Goal: Task Accomplishment & Management: Manage account settings

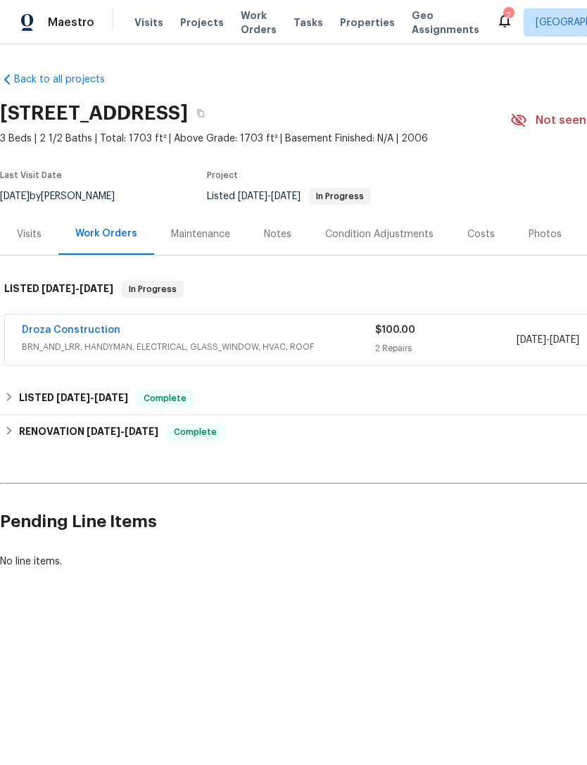
click at [329, 342] on span "BRN_AND_LRR, HANDYMAN, ELECTRICAL, GLASS_WINDOW, HVAC, ROOF" at bounding box center [199, 347] width 354 height 14
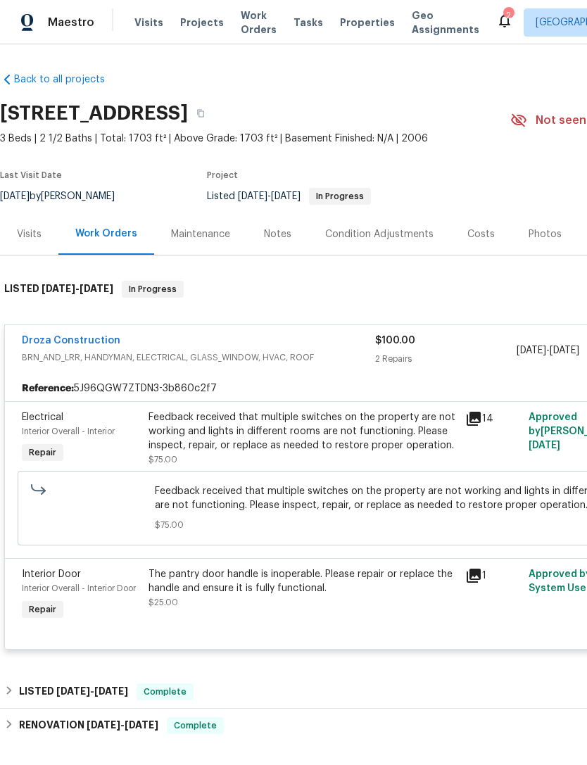
click at [30, 85] on link "Back to all projects" at bounding box center [67, 80] width 135 height 14
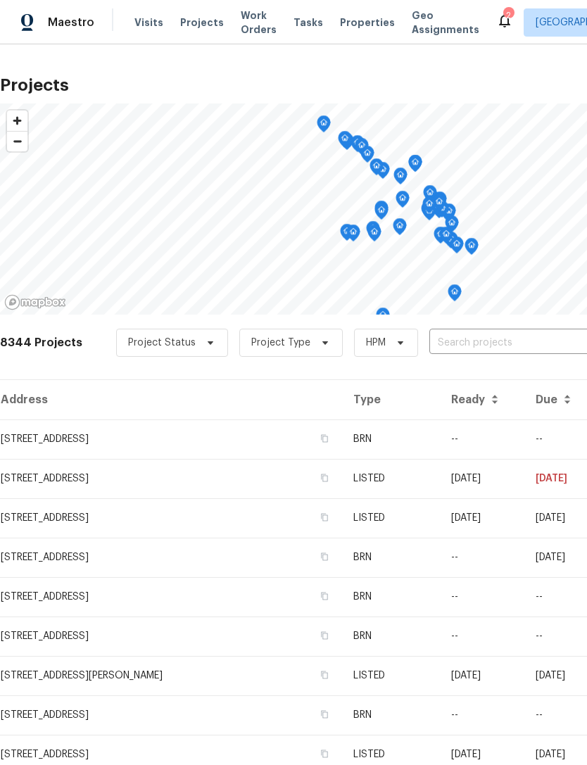
click at [140, 28] on span "Visits" at bounding box center [149, 22] width 29 height 14
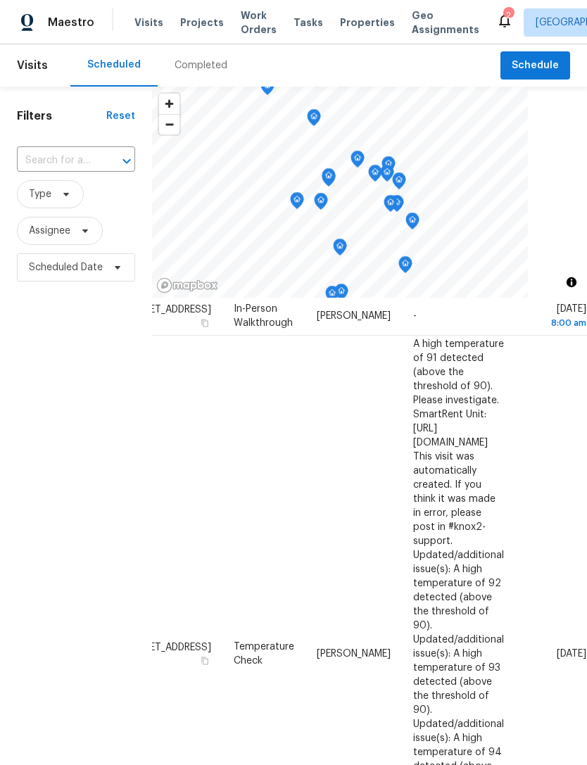
scroll to position [130, 124]
click at [541, 534] on td "[DATE]" at bounding box center [551, 655] width 72 height 636
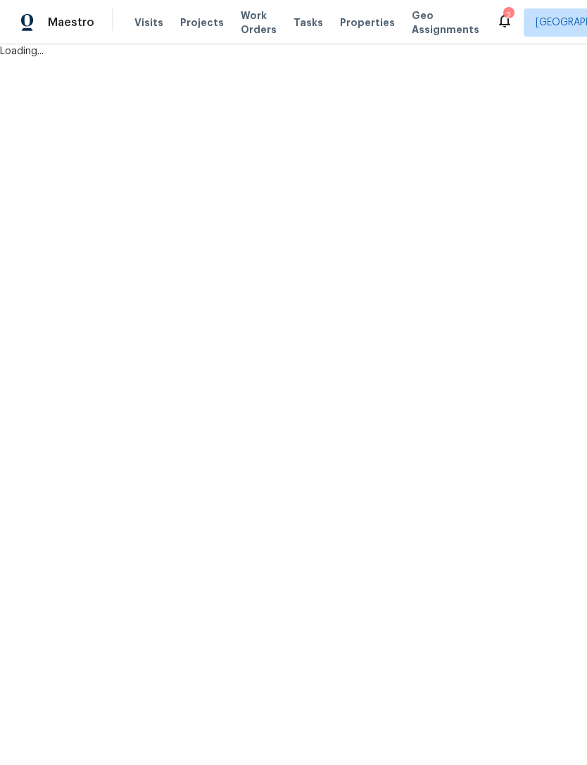
click at [541, 58] on html "Maestro Visits Projects Work Orders Tasks Properties Geo Assignments 2 Tucson […" at bounding box center [293, 29] width 587 height 58
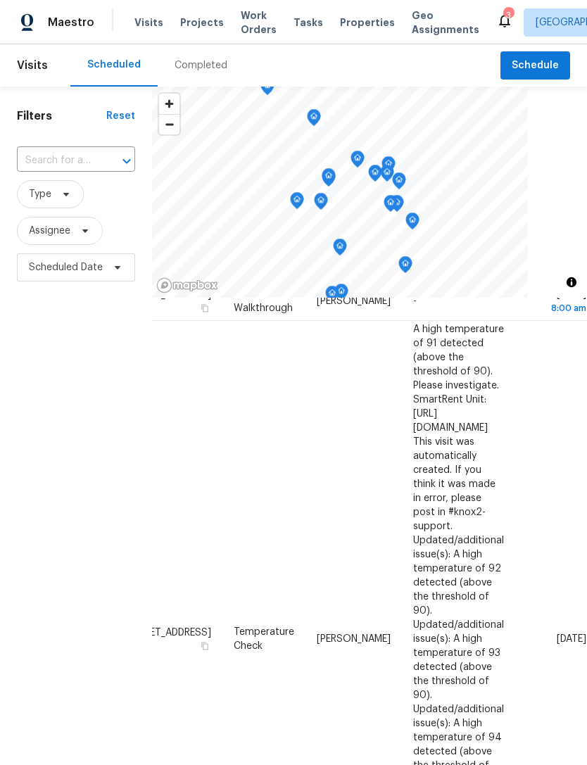
scroll to position [145, 124]
click at [0, 0] on icon at bounding box center [0, 0] width 0 height 0
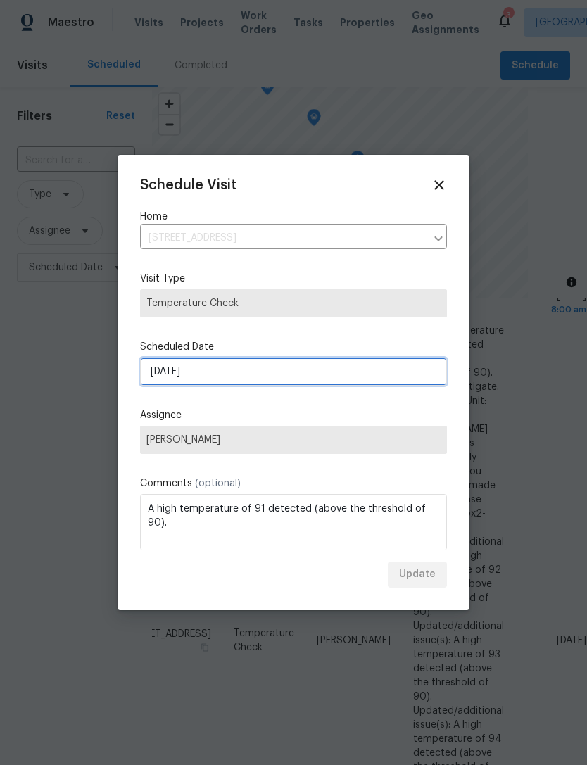
click at [202, 372] on input "8/29/2025" at bounding box center [293, 372] width 307 height 28
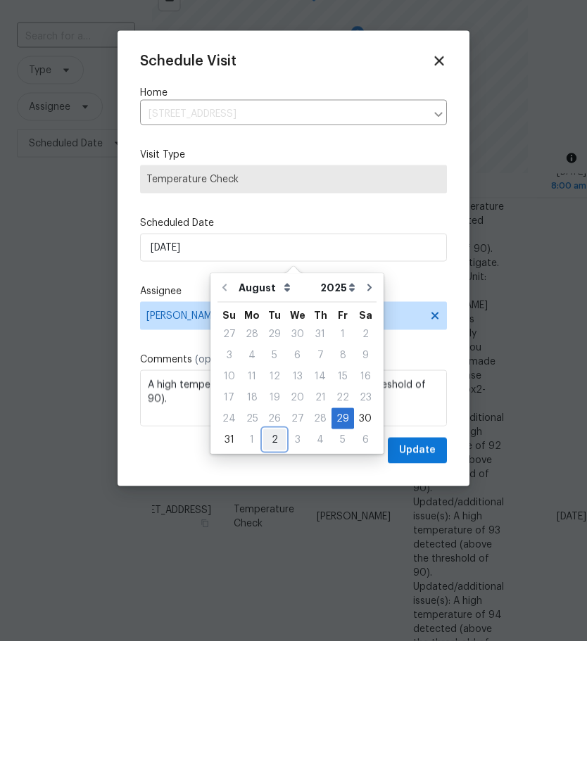
click at [272, 554] on div "2" at bounding box center [274, 564] width 23 height 20
type input "9/2/2025"
select select "8"
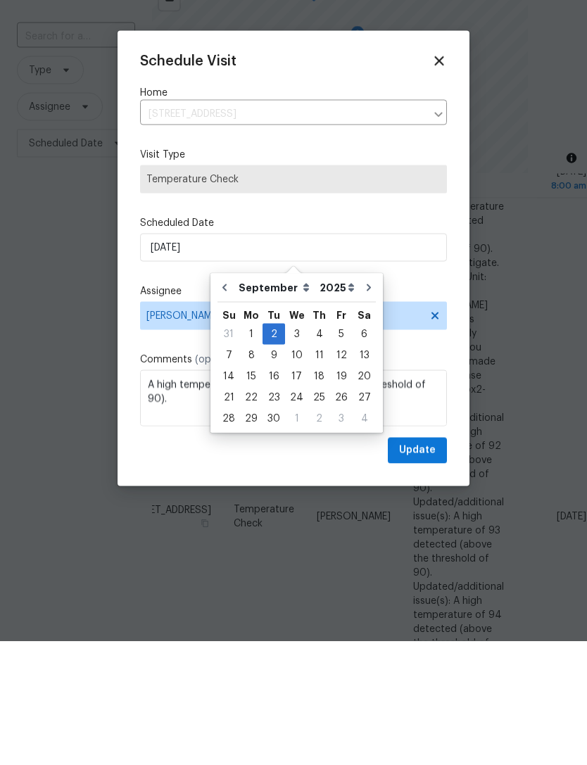
scroll to position [45, 0]
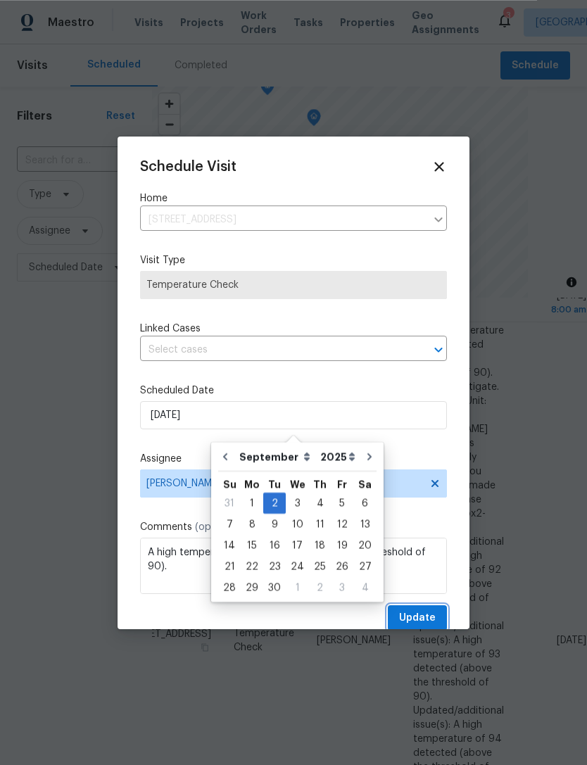
click at [410, 616] on span "Update" at bounding box center [417, 619] width 37 height 18
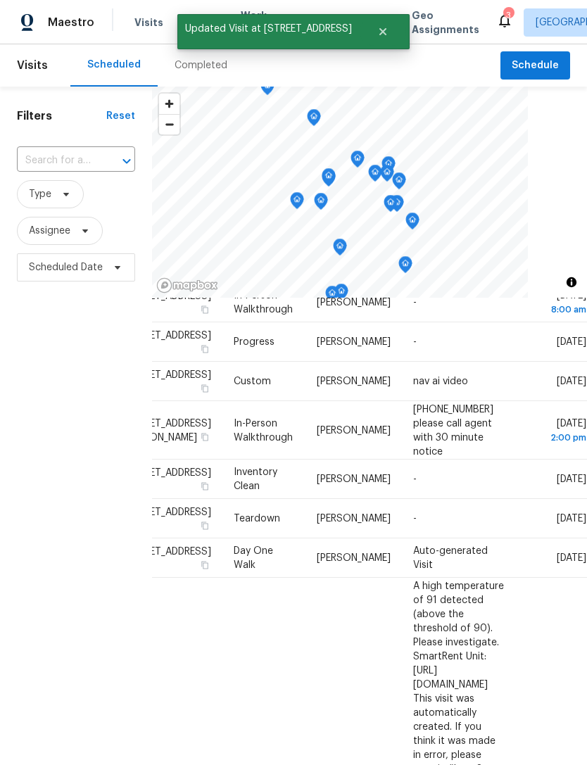
click at [101, 540] on div "Filters Reset ​ Type Assignee Scheduled Date" at bounding box center [76, 499] width 152 height 824
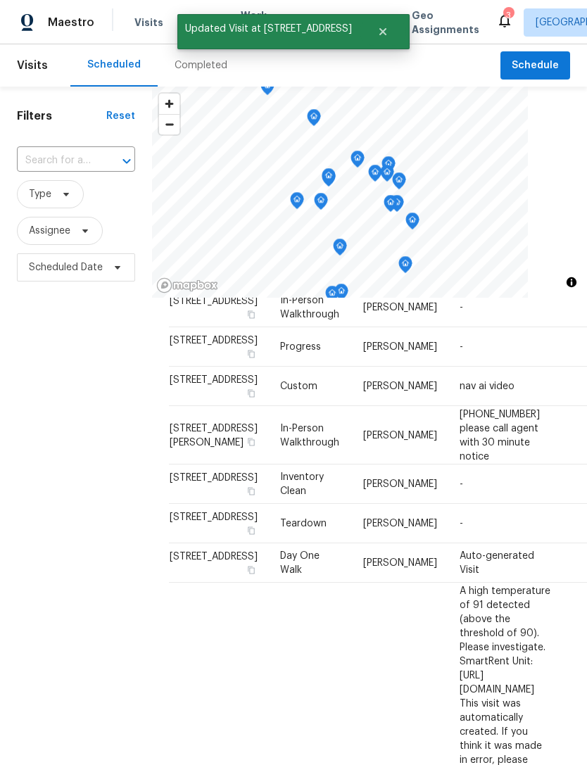
scroll to position [140, 0]
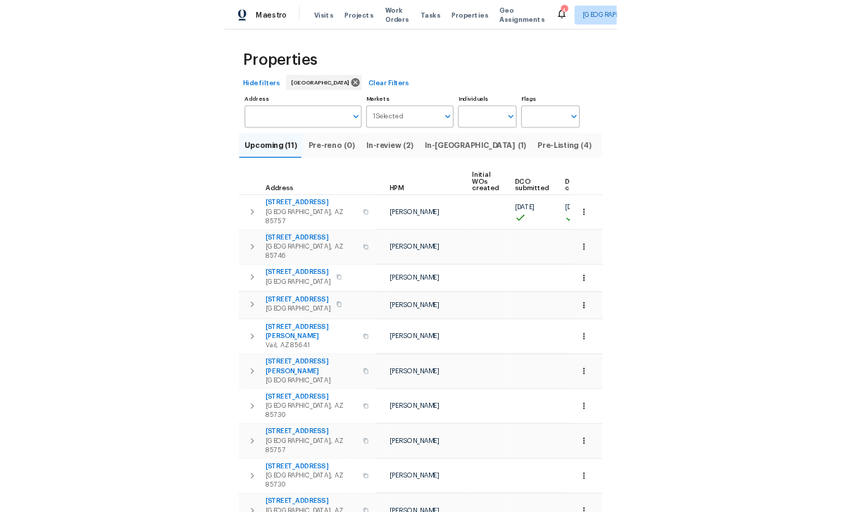
scroll to position [0, 34]
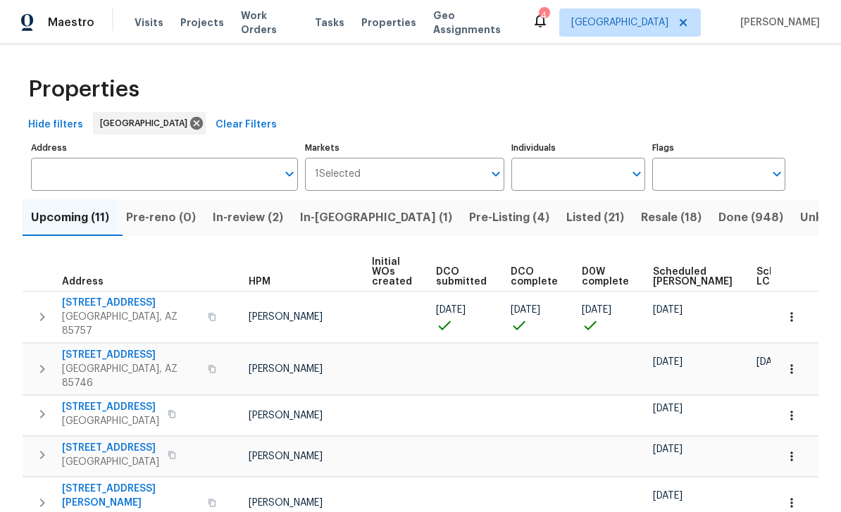
click at [581, 174] on input "Individuals" at bounding box center [567, 174] width 112 height 33
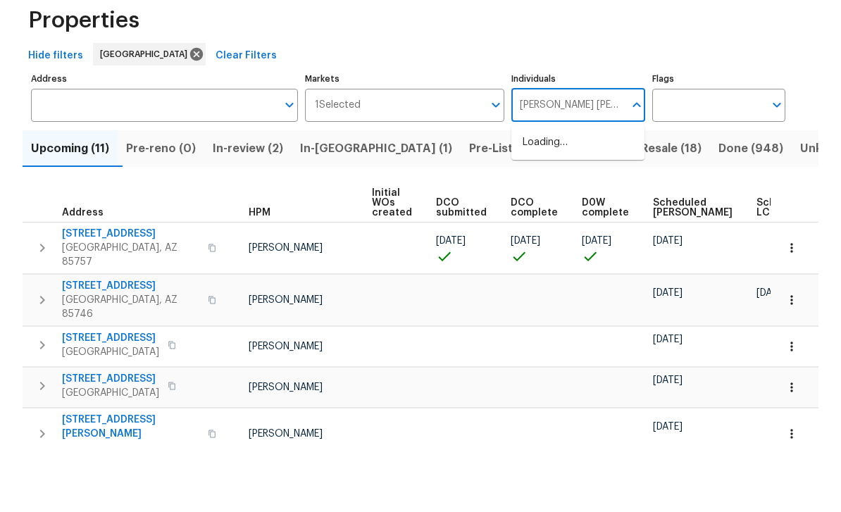
type input "Steven long"
click at [543, 204] on input "checkbox" at bounding box center [538, 219] width 30 height 30
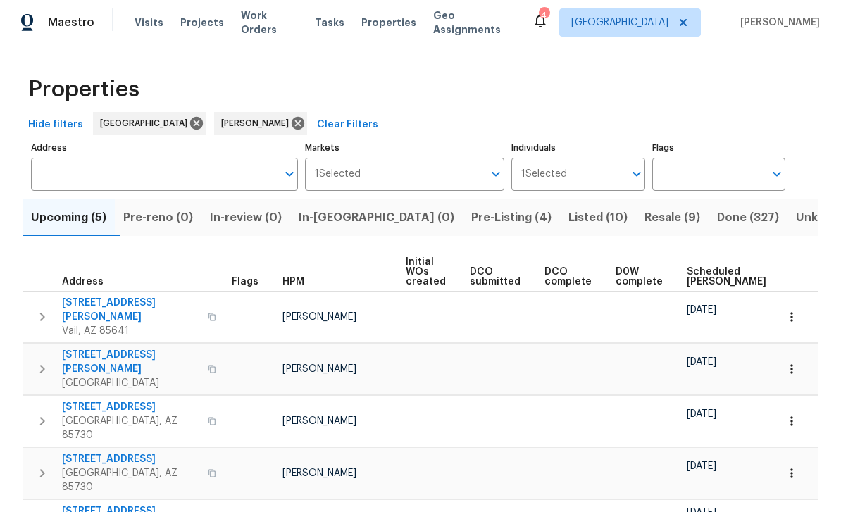
click at [587, 217] on span "Resale (9)" at bounding box center [672, 218] width 56 height 20
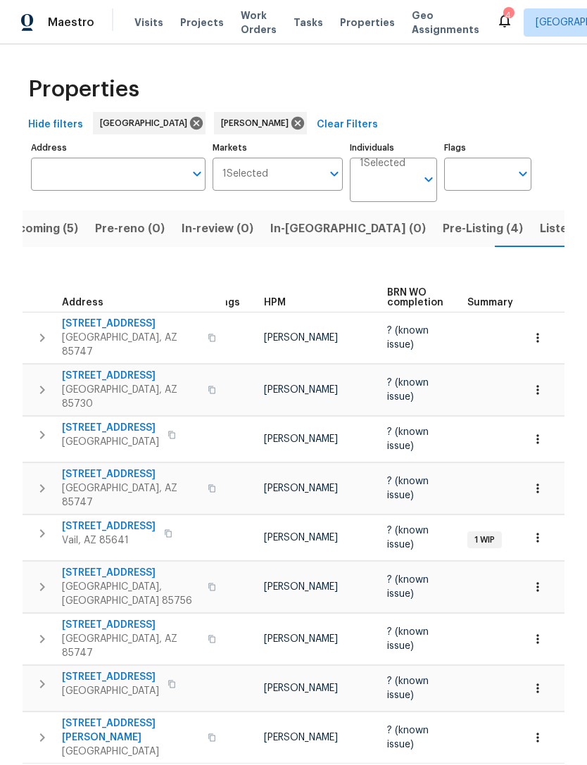
scroll to position [0, 18]
